Goal: Navigation & Orientation: Go to known website

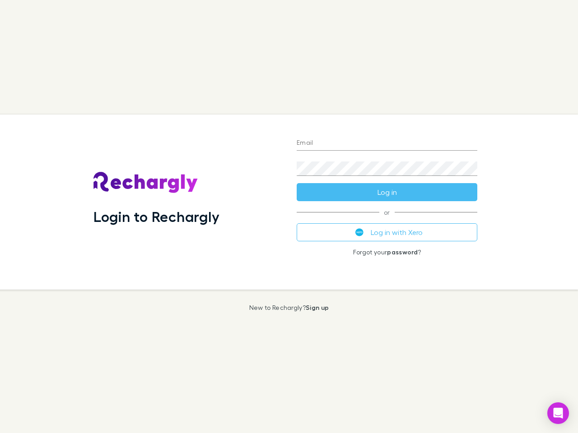
click at [289, 217] on div "Login to Rechargly" at bounding box center [187, 202] width 203 height 175
click at [387, 144] on input "Email" at bounding box center [387, 143] width 181 height 14
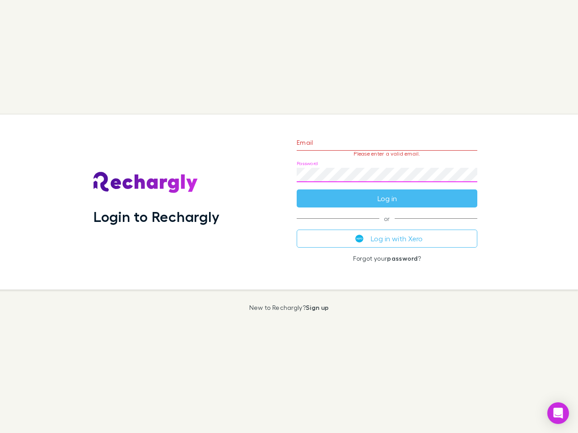
click at [387, 192] on form "Email Please enter a valid email. Password Log in" at bounding box center [387, 168] width 181 height 79
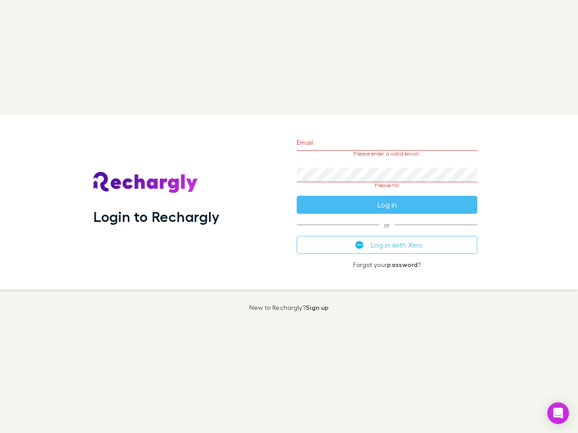
click at [387, 233] on div "Email Please enter a valid email. Password Please fill Log in or Log in with Xe…" at bounding box center [386, 202] width 195 height 175
click at [558, 414] on icon "Open Intercom Messenger" at bounding box center [557, 413] width 9 height 11
